Goal: Navigation & Orientation: Find specific page/section

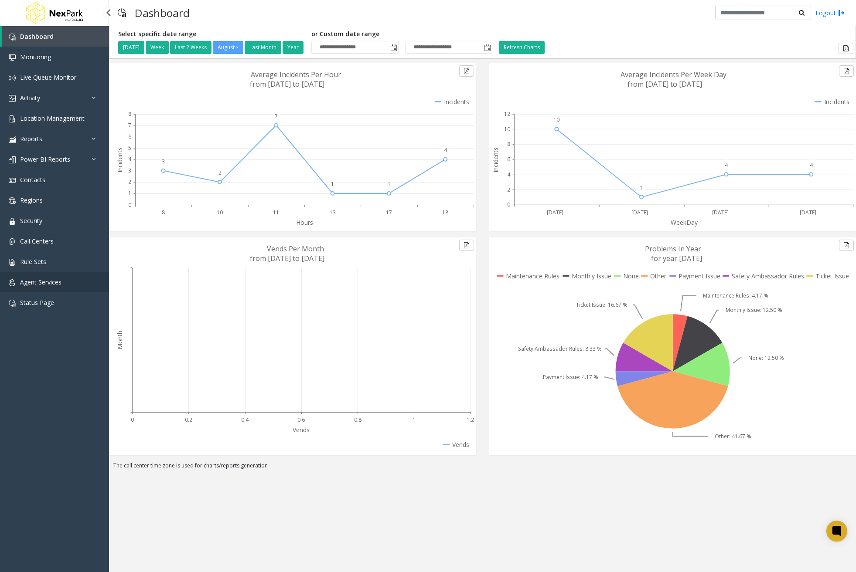
click at [49, 281] on span "Agent Services" at bounding box center [40, 282] width 41 height 8
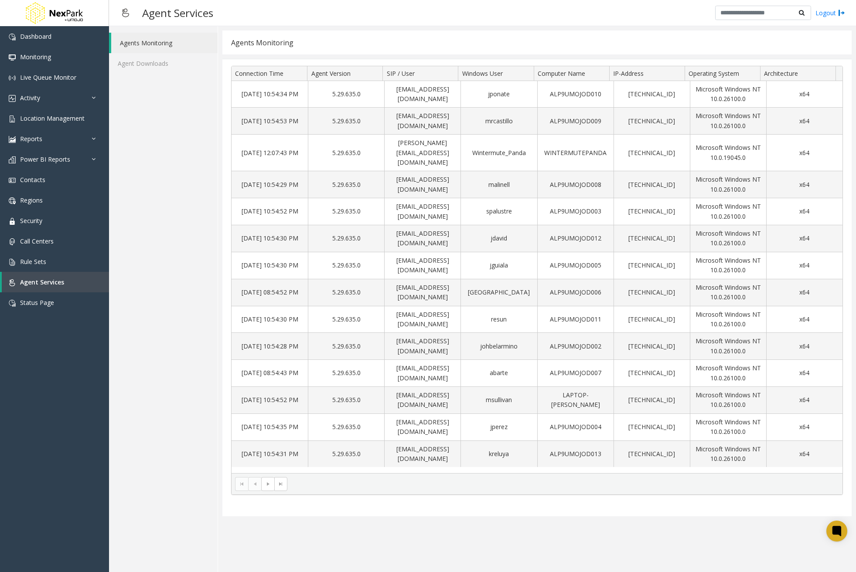
click at [153, 75] on div "Agents Monitoring Agent Downloads" at bounding box center [163, 299] width 109 height 546
click at [154, 68] on link "Agent Downloads" at bounding box center [163, 63] width 109 height 20
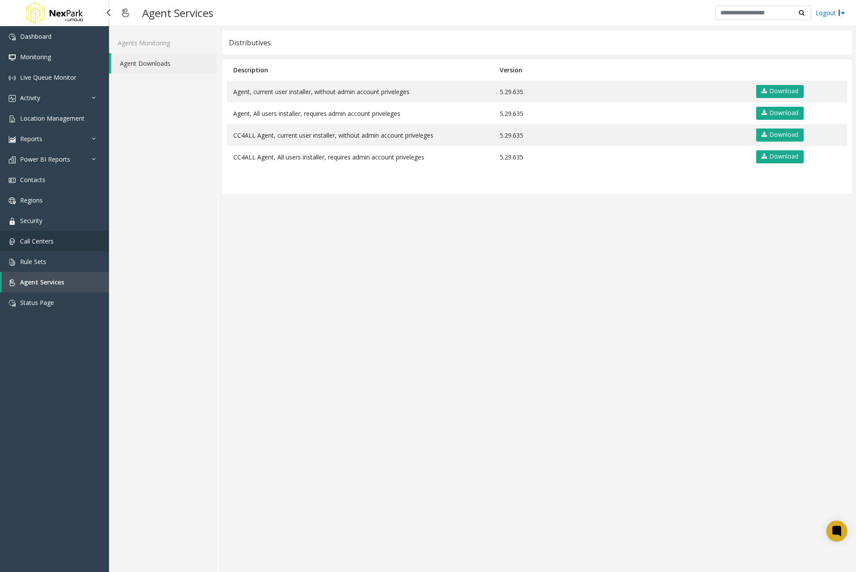
click at [49, 243] on span "Call Centers" at bounding box center [37, 241] width 34 height 8
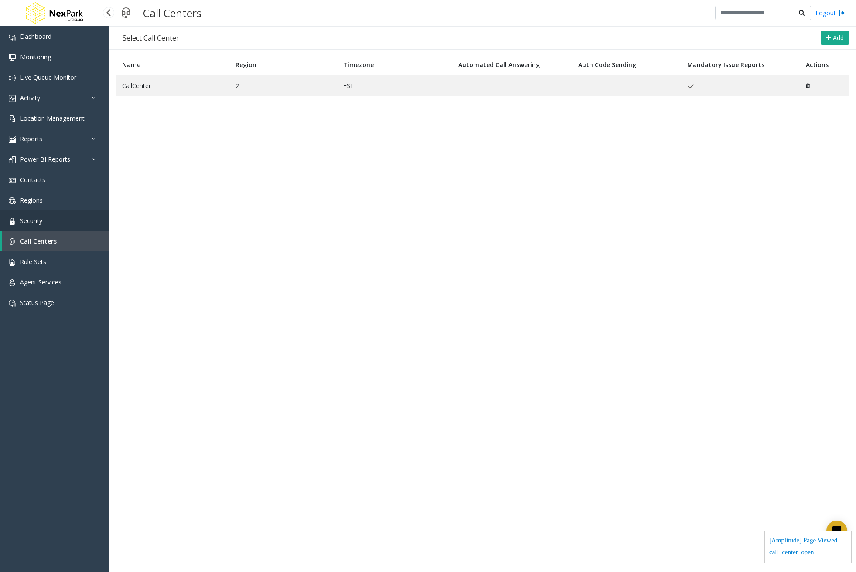
click at [47, 215] on link "Security" at bounding box center [54, 221] width 109 height 20
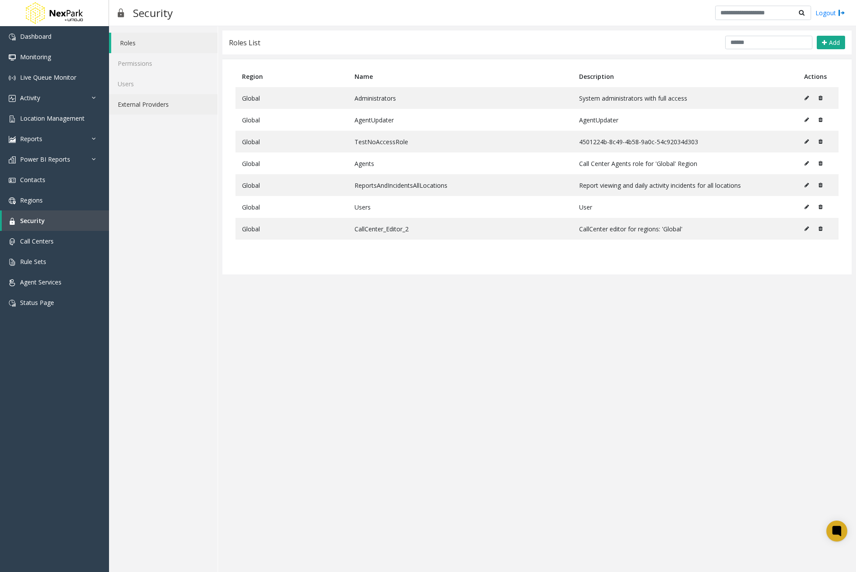
click at [172, 106] on link "External Providers" at bounding box center [163, 104] width 109 height 20
